Goal: Information Seeking & Learning: Understand process/instructions

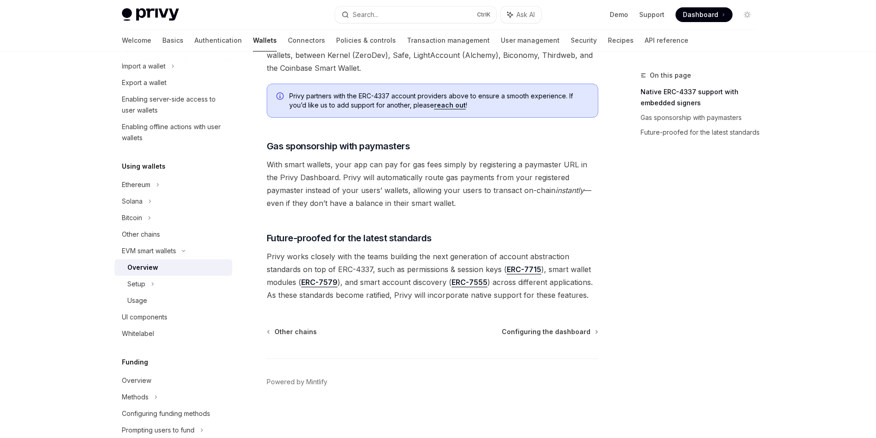
scroll to position [138, 0]
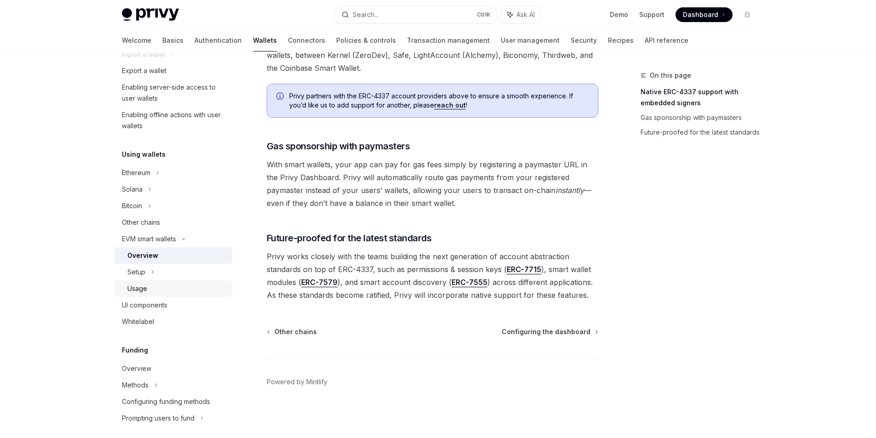
click at [165, 287] on div "Usage" at bounding box center [176, 288] width 99 height 11
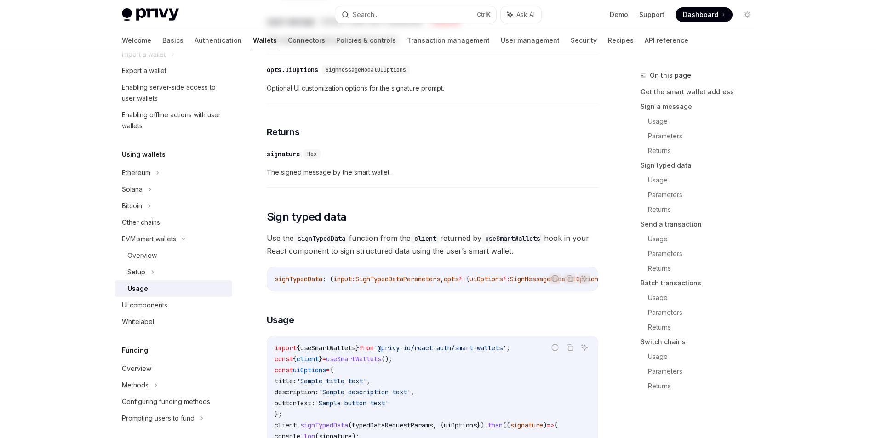
type textarea "*"
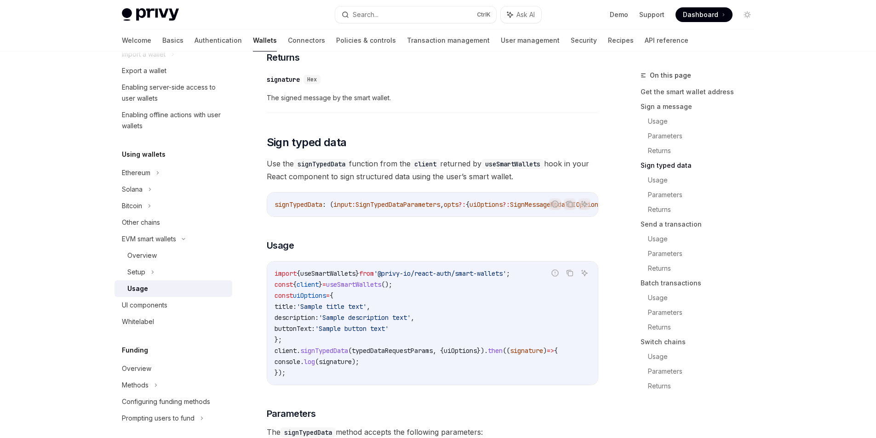
scroll to position [827, 0]
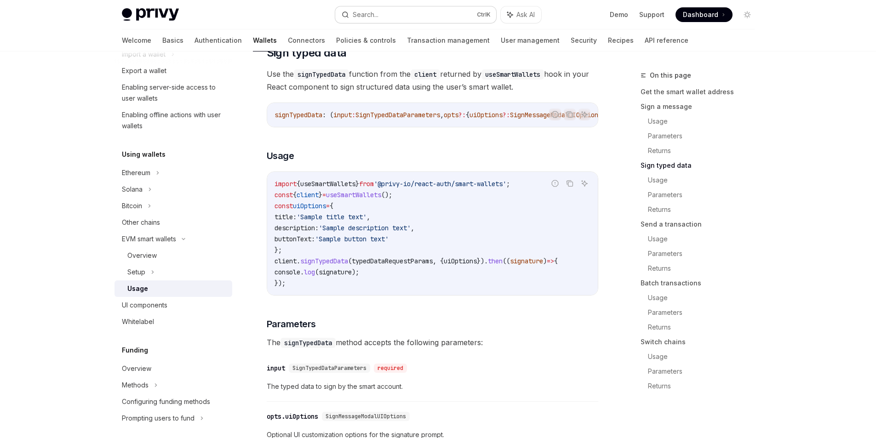
click at [384, 17] on button "Search... Ctrl K" at bounding box center [415, 14] width 161 height 17
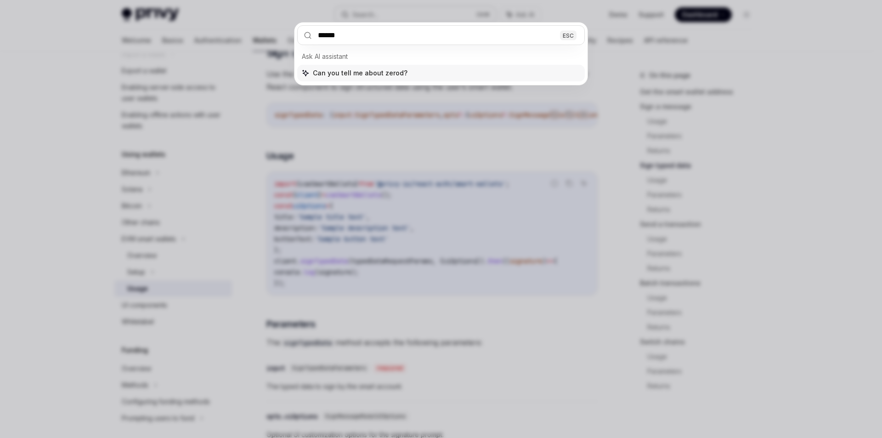
type input "*******"
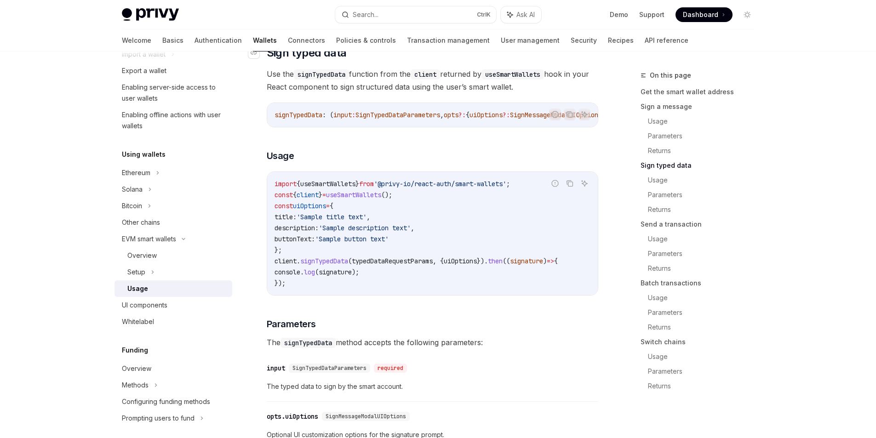
type textarea "*"
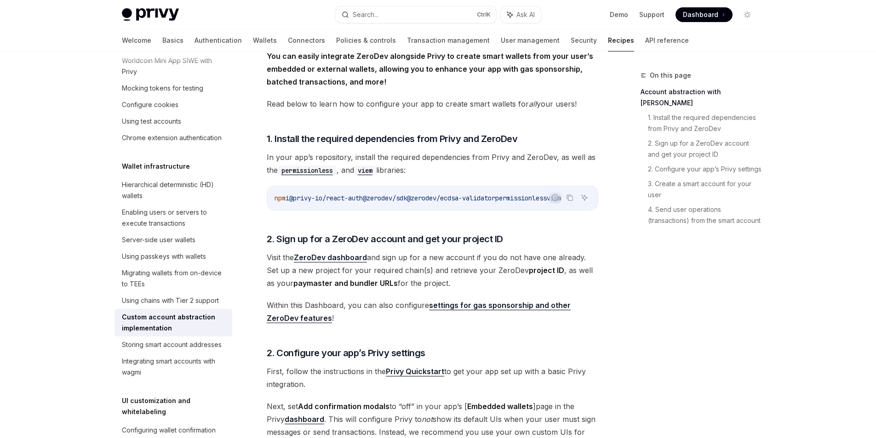
scroll to position [230, 0]
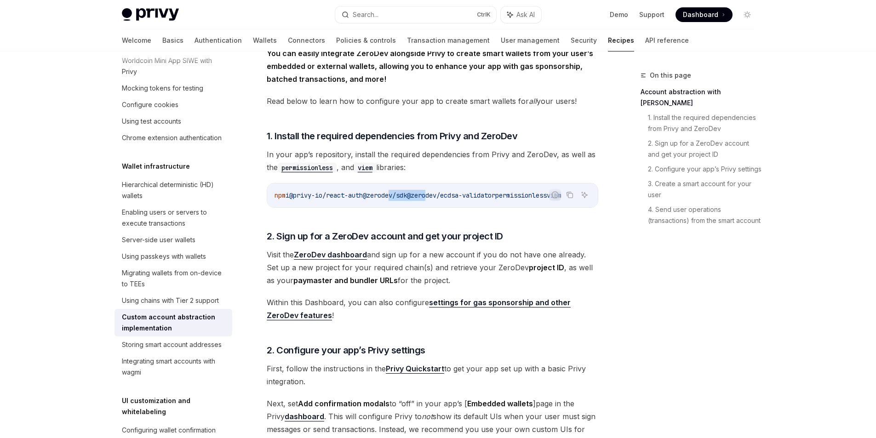
drag, startPoint x: 401, startPoint y: 205, endPoint x: 445, endPoint y: 206, distance: 43.7
click at [445, 206] on div "npm i @privy-io/react-auth @zerodev/sdk @zerodev/ecdsa-validator permissionless…" at bounding box center [432, 195] width 330 height 24
click at [533, 209] on div "Report incorrect code" at bounding box center [554, 209] width 65 height 9
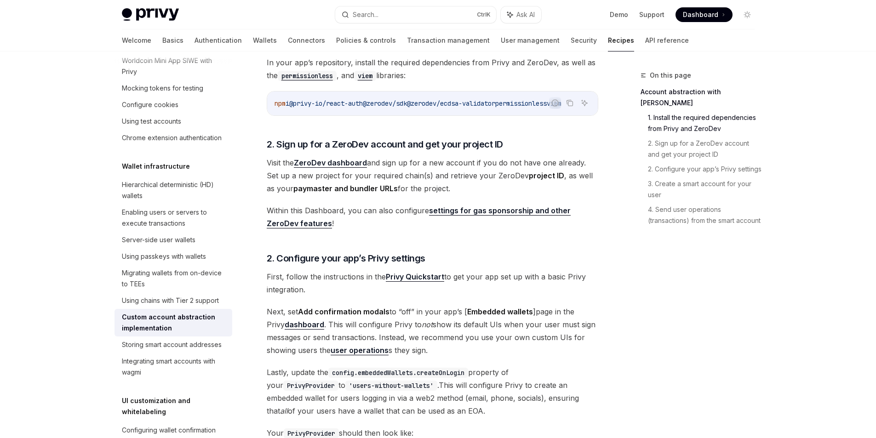
scroll to position [276, 0]
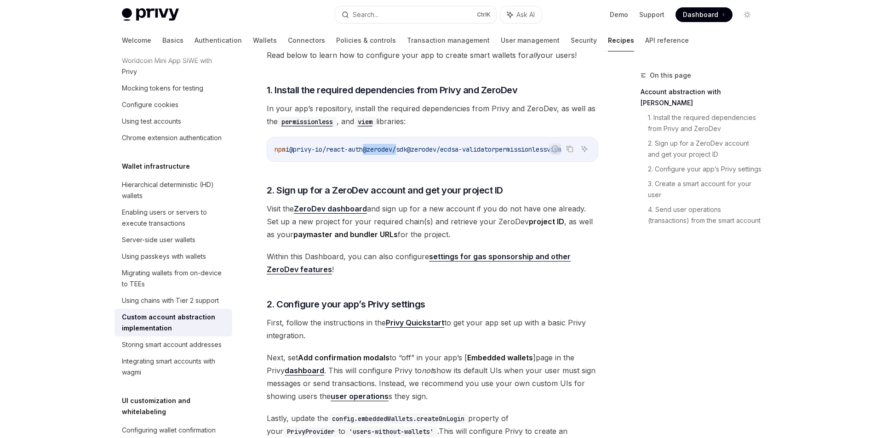
drag, startPoint x: 387, startPoint y: 160, endPoint x: 347, endPoint y: 162, distance: 39.1
click at [347, 161] on div "npm i @privy-io/react-auth @zerodev/sdk @zerodev/ecdsa-validator permissionless…" at bounding box center [432, 149] width 330 height 24
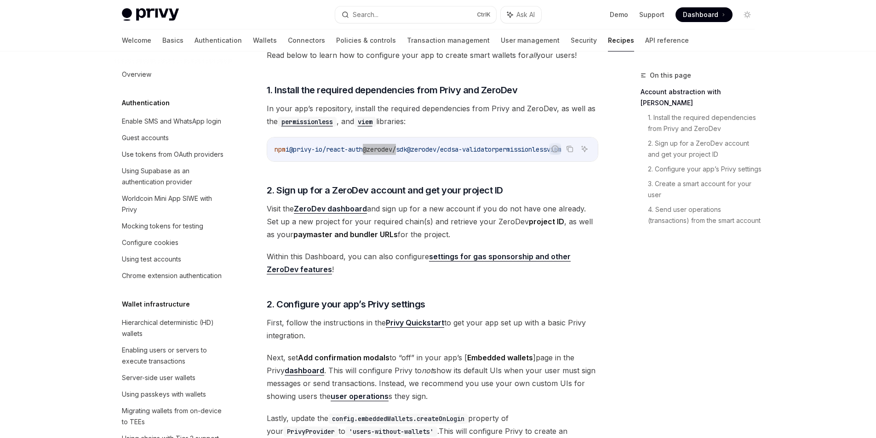
scroll to position [138, 0]
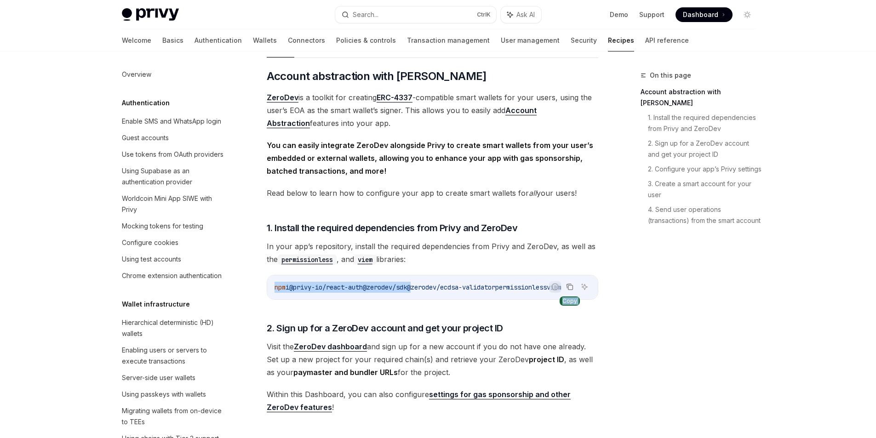
drag, startPoint x: 404, startPoint y: 286, endPoint x: 564, endPoint y: 285, distance: 159.5
click at [564, 285] on div "Report incorrect code Copy Ask AI npm i @privy-io/react-auth @zerodev/sdk @zero…" at bounding box center [432, 287] width 331 height 25
click at [570, 286] on icon "Copy the contents from the code block" at bounding box center [569, 286] width 7 height 7
click at [640, 359] on div "On this page Account abstraction with ZeroDev 1. Install the required dependenc…" at bounding box center [692, 254] width 140 height 368
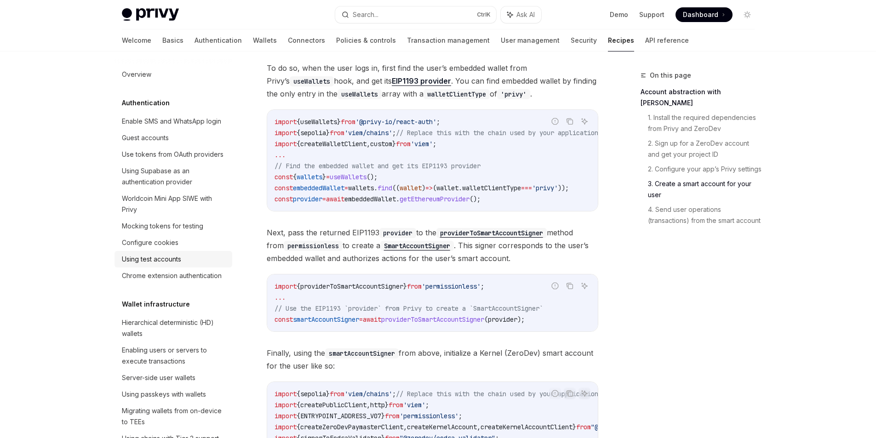
scroll to position [322, 0]
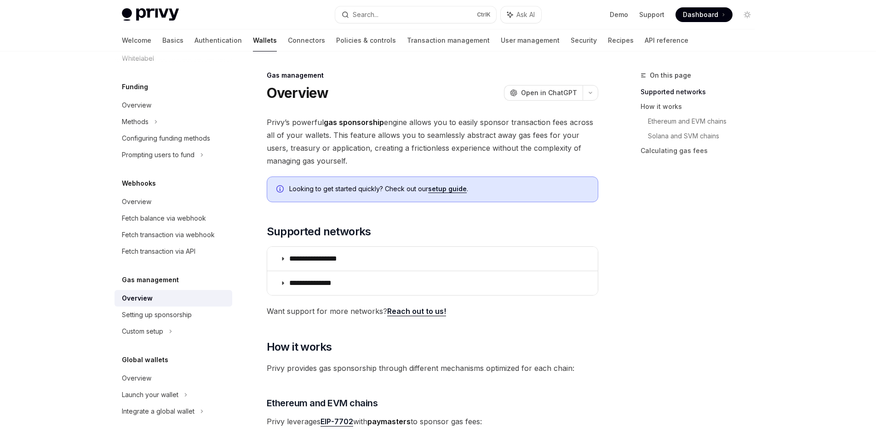
drag, startPoint x: 418, startPoint y: 119, endPoint x: 413, endPoint y: 107, distance: 12.4
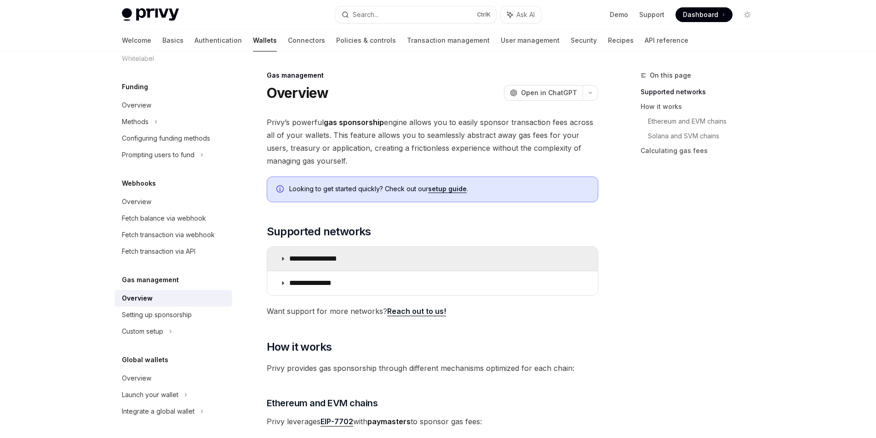
click at [363, 259] on summary "**********" at bounding box center [432, 259] width 330 height 24
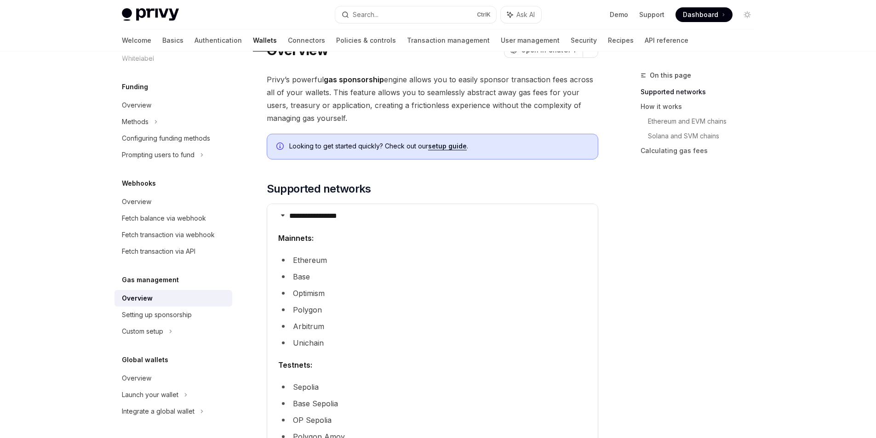
scroll to position [92, 0]
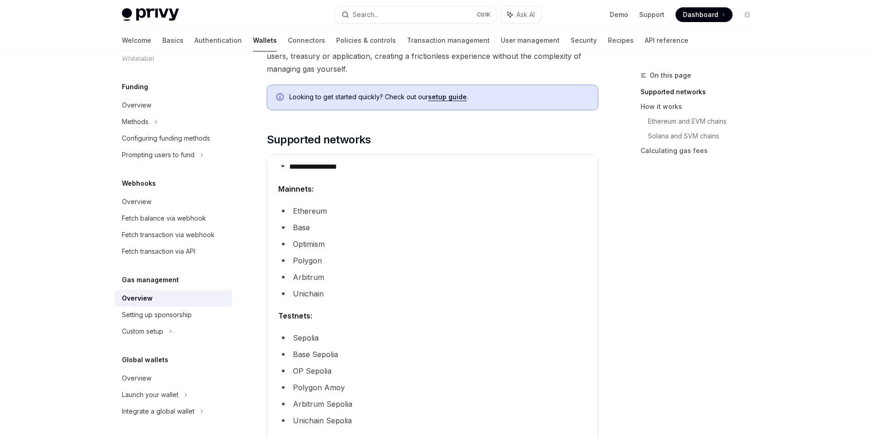
click at [302, 277] on li "Arbitrum" at bounding box center [432, 277] width 308 height 13
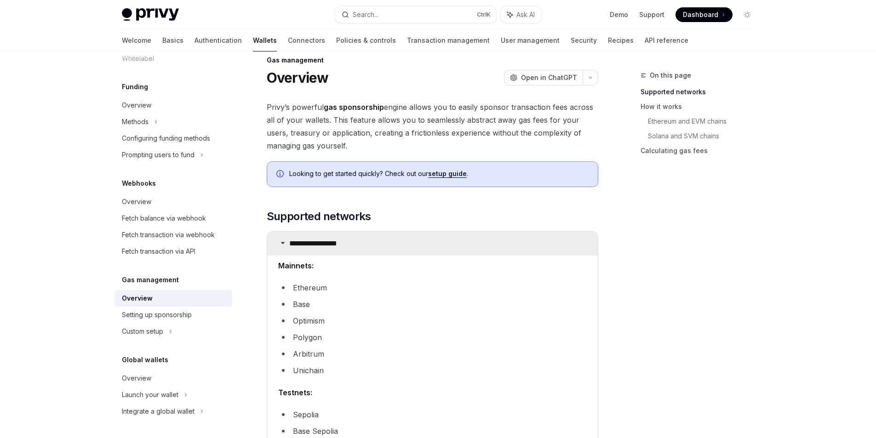
scroll to position [0, 0]
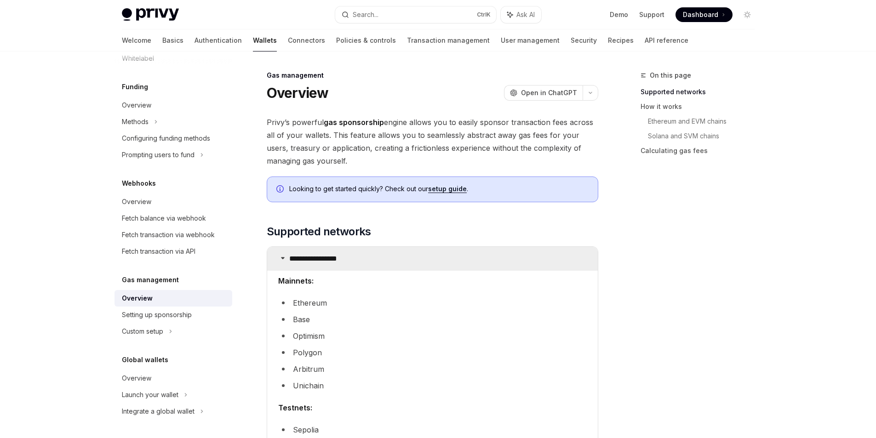
click at [356, 257] on p "**********" at bounding box center [323, 258] width 68 height 9
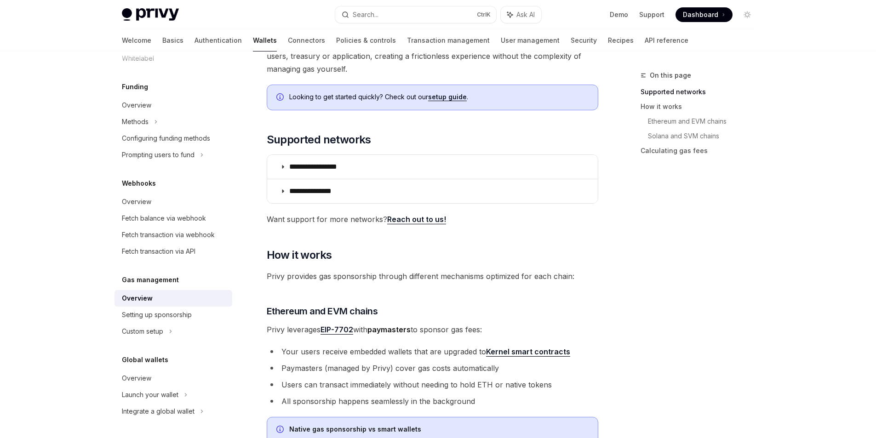
scroll to position [230, 0]
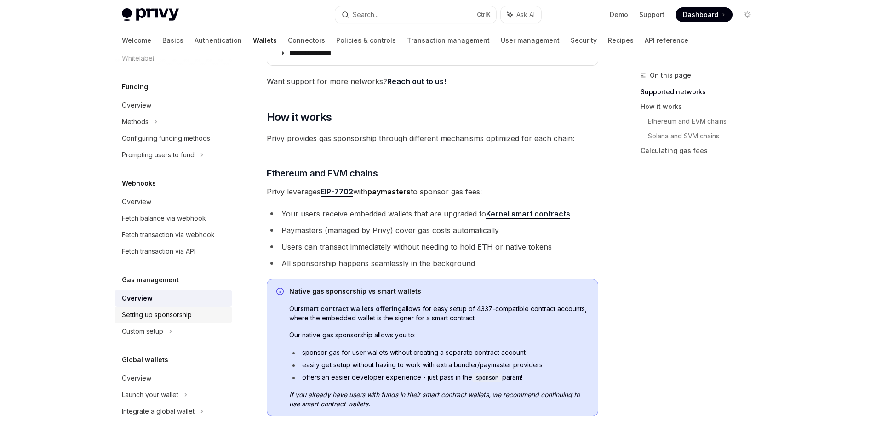
click at [171, 313] on div "Setting up sponsorship" at bounding box center [157, 314] width 70 height 11
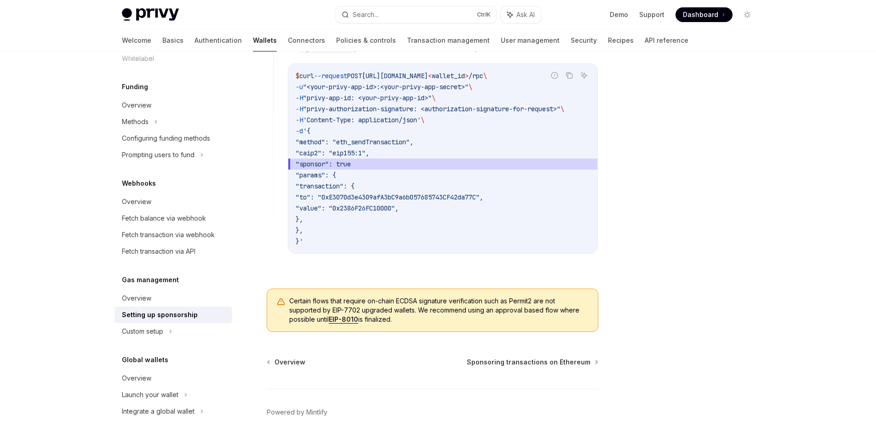
scroll to position [690, 0]
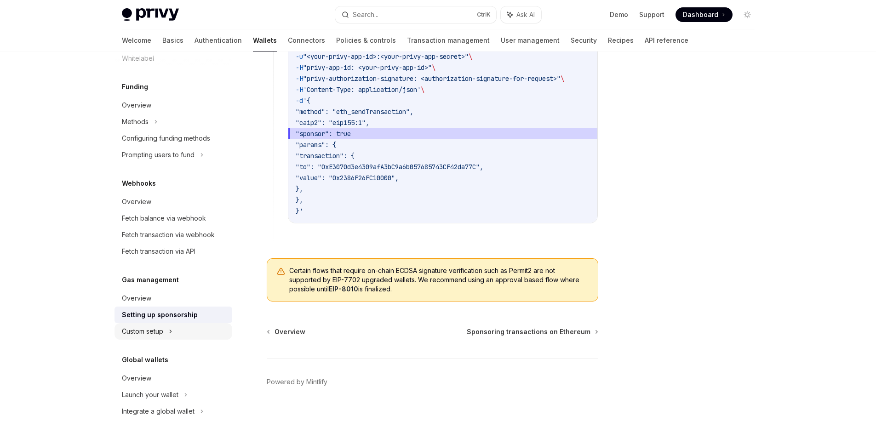
click at [197, 338] on div "Custom setup" at bounding box center [173, 331] width 118 height 17
type textarea "*"
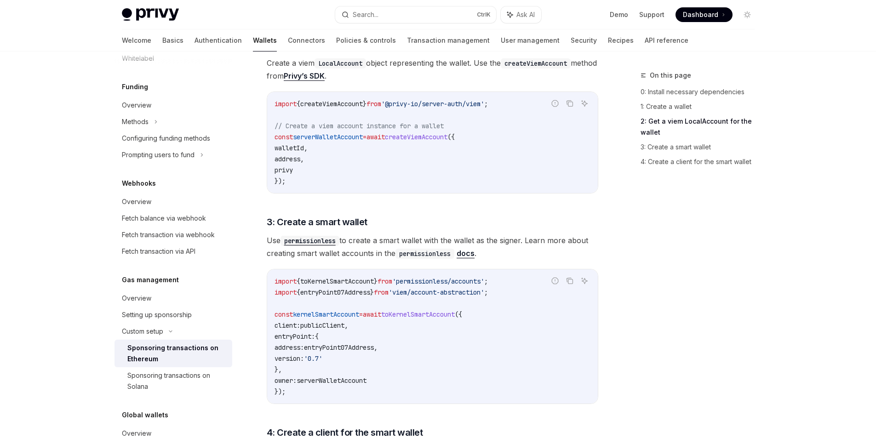
scroll to position [781, 0]
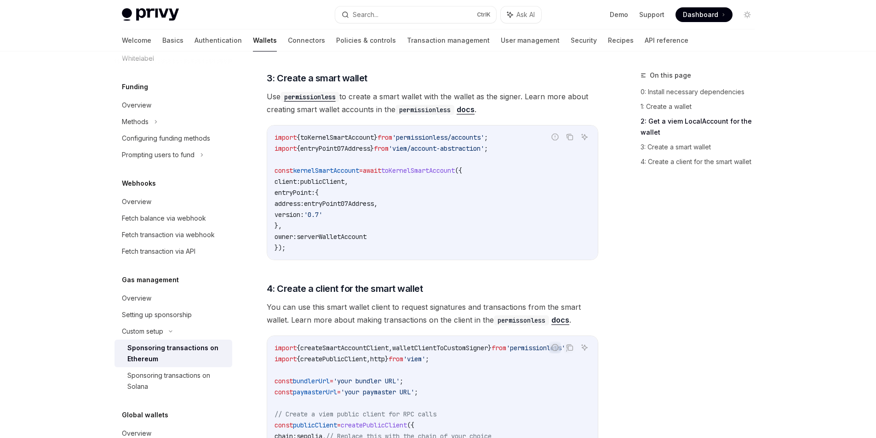
click at [650, 274] on div "On this page 0: Install necessary dependencies 1: Create a wallet 2: Get a viem…" at bounding box center [692, 254] width 140 height 368
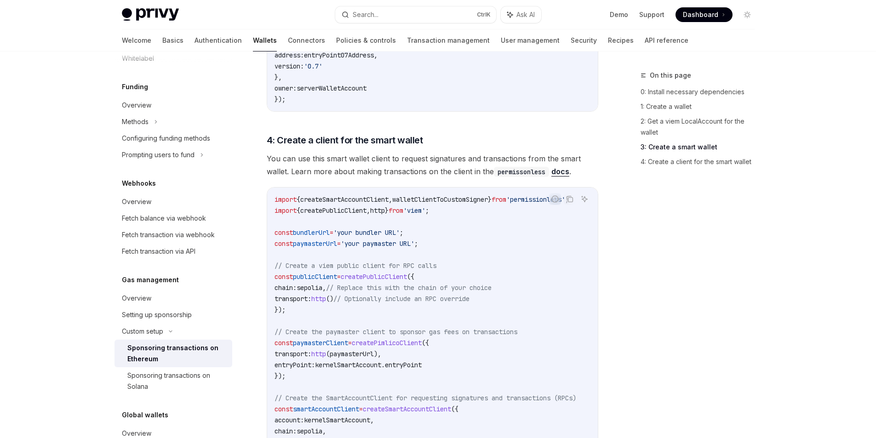
scroll to position [927, 0]
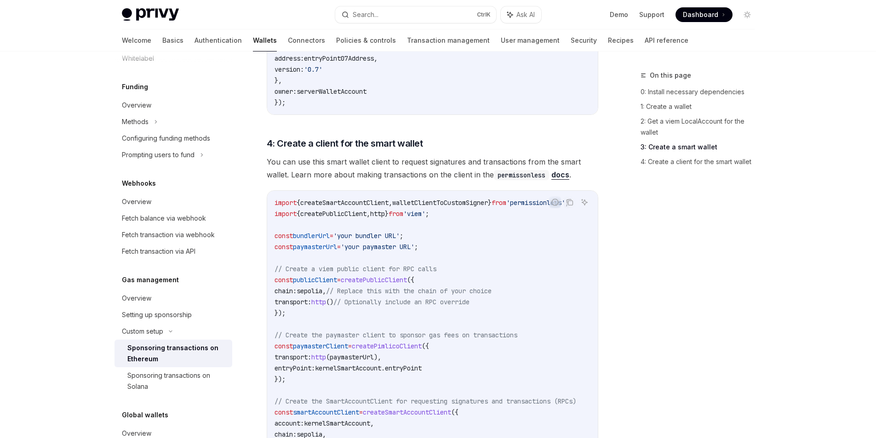
click at [650, 274] on div "On this page 0: Install necessary dependencies 1: Create a wallet 2: Get a viem…" at bounding box center [692, 254] width 140 height 368
